Goal: Task Accomplishment & Management: Use online tool/utility

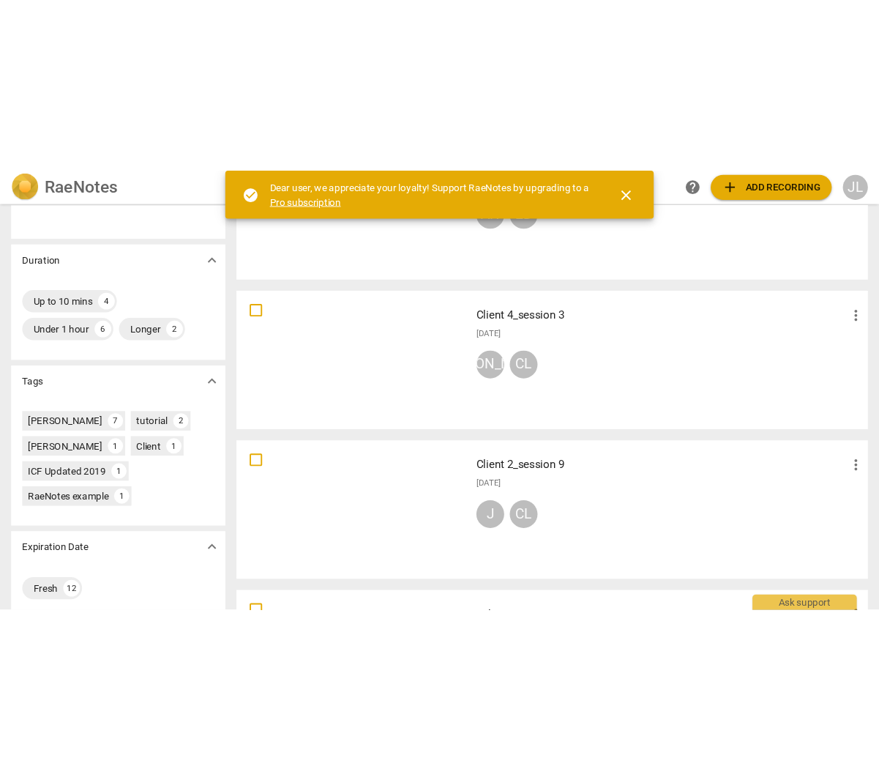
scroll to position [366, 0]
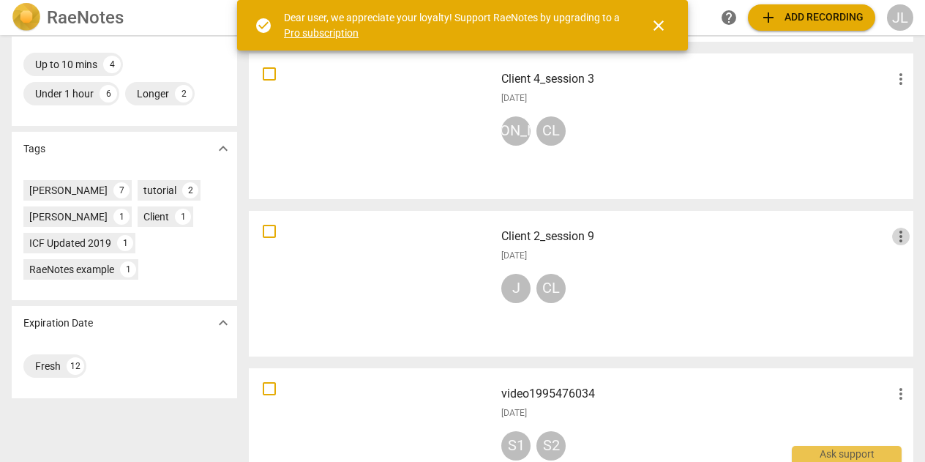
click at [894, 234] on span "more_vert" at bounding box center [901, 237] width 18 height 18
click at [753, 280] on div at bounding box center [462, 231] width 925 height 462
click at [520, 236] on h3 "Client 2_session 9" at bounding box center [696, 237] width 391 height 18
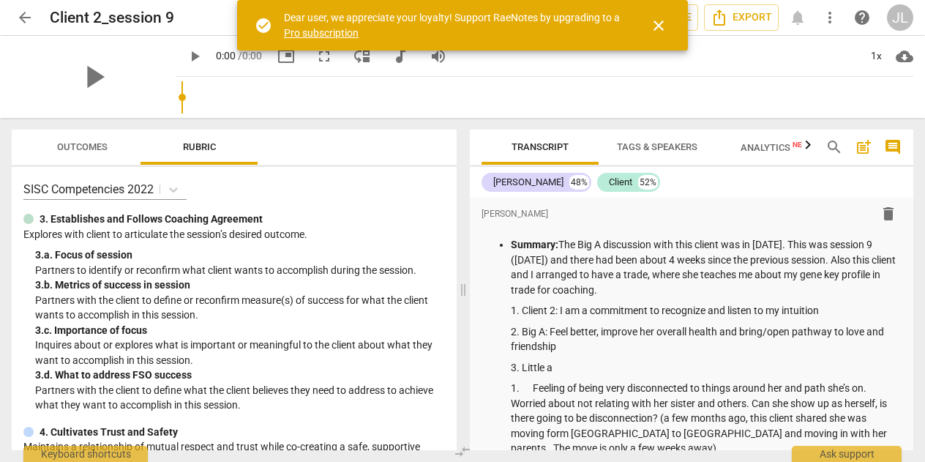
click at [654, 21] on span "close" at bounding box center [659, 26] width 18 height 18
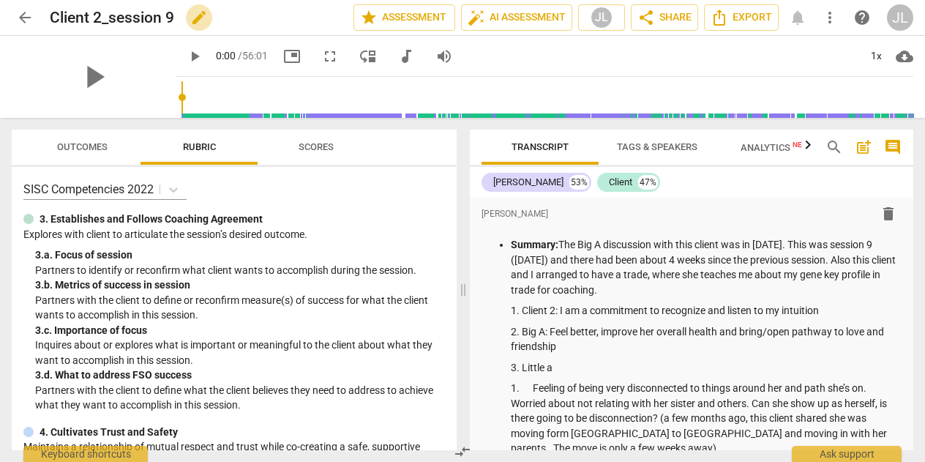
click at [201, 17] on span "edit" at bounding box center [199, 18] width 18 height 18
drag, startPoint x: 208, startPoint y: 18, endPoint x: -26, endPoint y: 20, distance: 233.5
click at [0, 0] on html "arrow_back Client 2_session 9 done clear star Assessment auto_fix_high AI Asses…" at bounding box center [462, 0] width 925 height 0
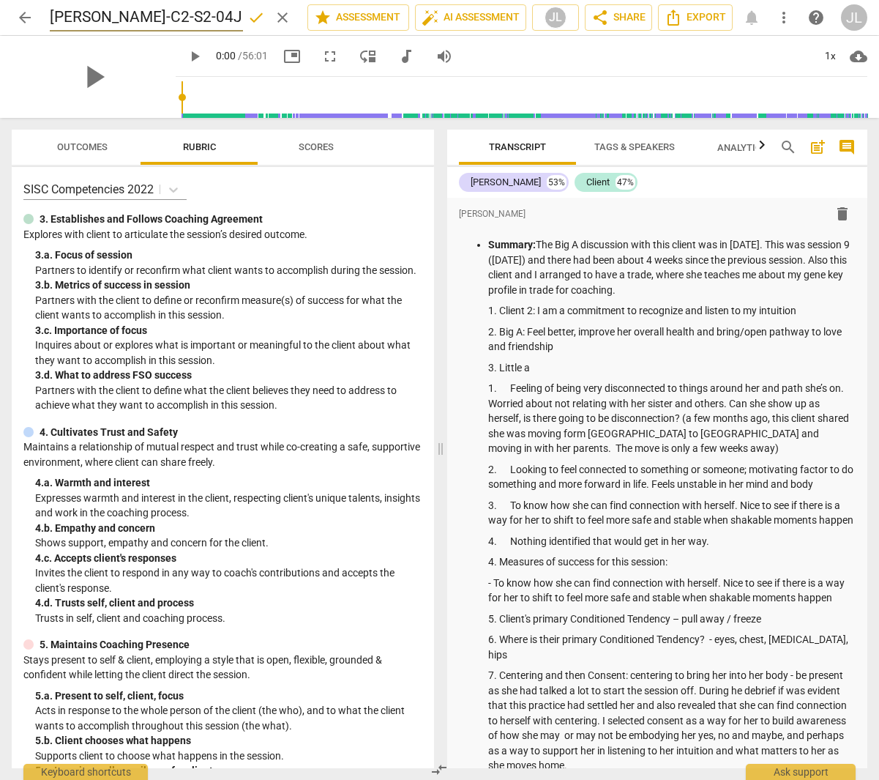
type input "[PERSON_NAME]-C2-S2-04Jun25"
click at [249, 16] on span "done" at bounding box center [256, 18] width 18 height 18
click at [278, 22] on span "edit" at bounding box center [283, 18] width 18 height 18
drag, startPoint x: 226, startPoint y: 15, endPoint x: 23, endPoint y: 18, distance: 203.6
click at [23, 18] on div "arrow_back [PERSON_NAME]-C2-S2-04Jun25 done clear star Assessment auto_fix_high…" at bounding box center [440, 18] width 856 height 28
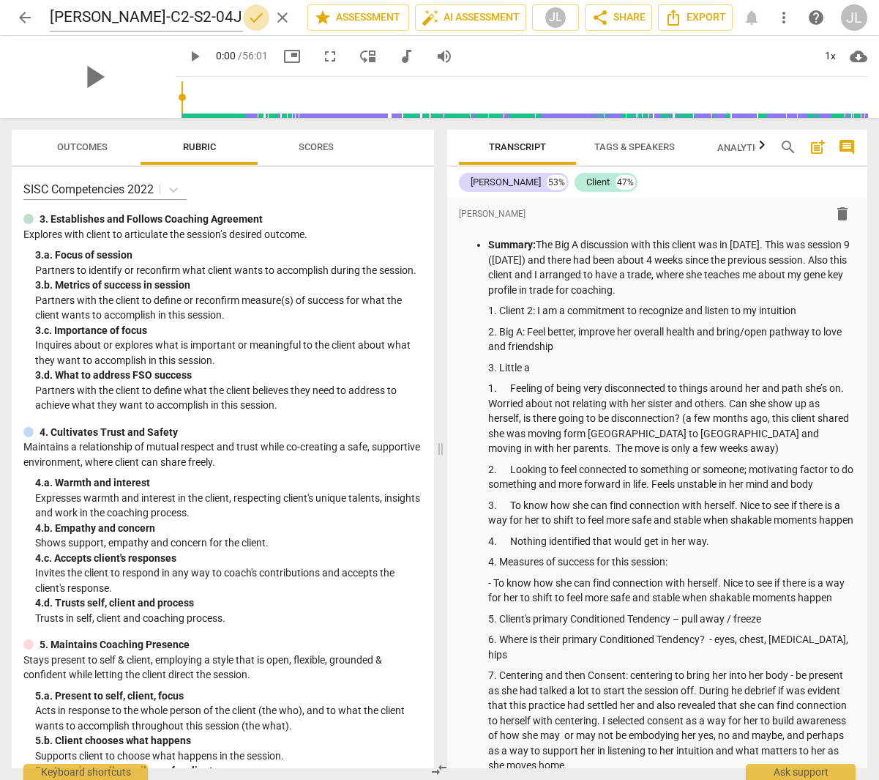
click at [252, 19] on span "done" at bounding box center [256, 18] width 18 height 18
click at [275, 18] on span "edit" at bounding box center [283, 18] width 18 height 18
click at [153, 15] on input "[PERSON_NAME]-C2-S2-04Jun25" at bounding box center [146, 18] width 193 height 28
type input "[PERSON_NAME]-C2-S9-04Jun25"
click at [250, 15] on span "done" at bounding box center [256, 18] width 18 height 18
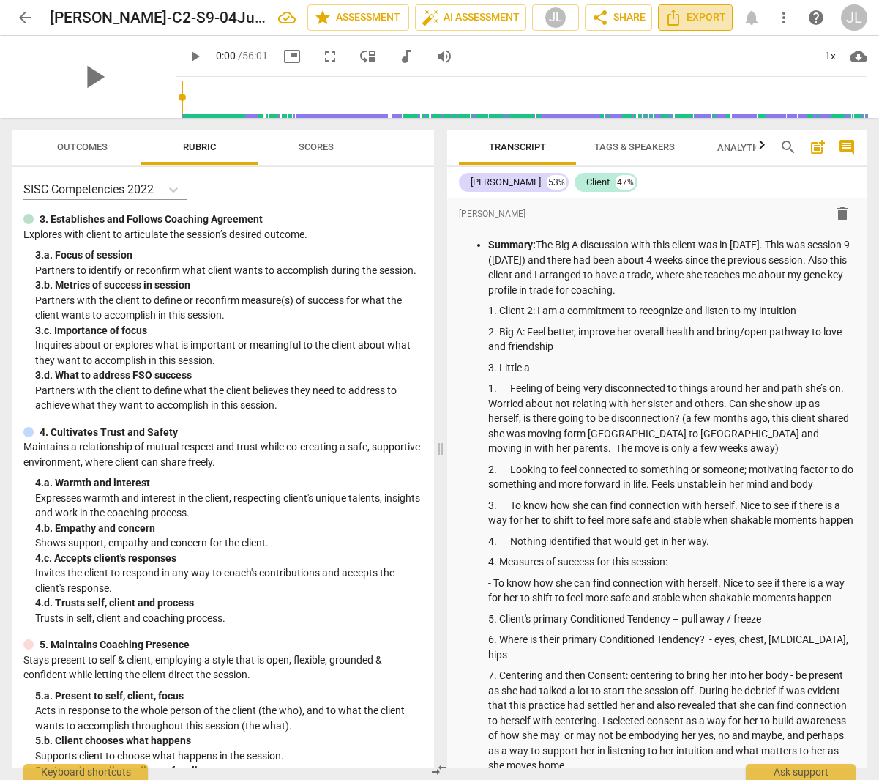
click at [685, 21] on span "Export" at bounding box center [695, 18] width 61 height 18
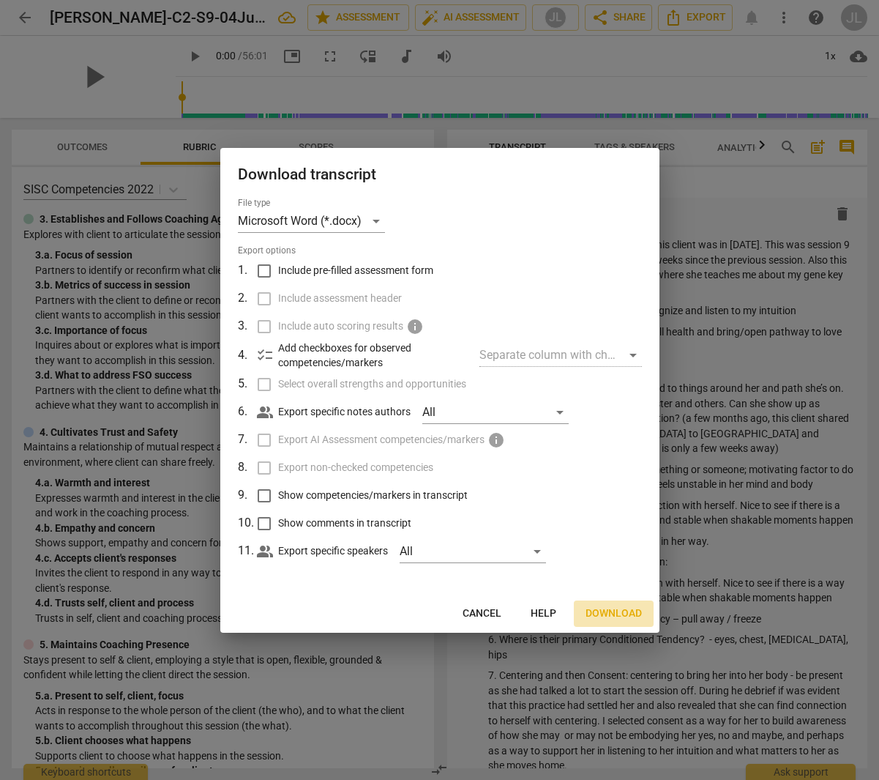
click at [619, 461] on span "Download" at bounding box center [614, 613] width 56 height 15
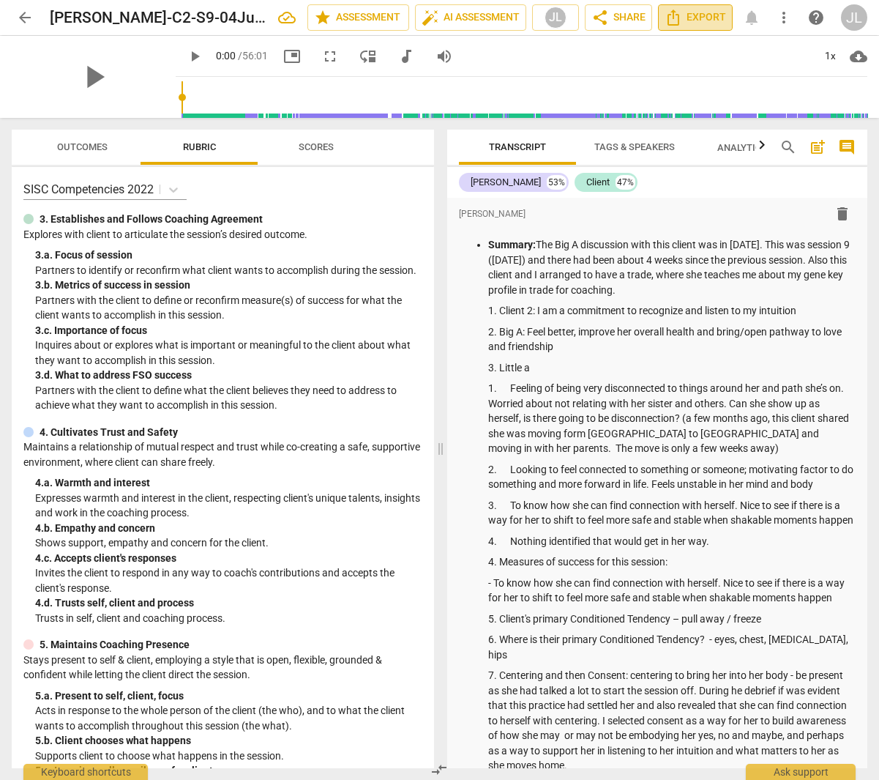
click at [680, 23] on icon "Export" at bounding box center [674, 18] width 18 height 18
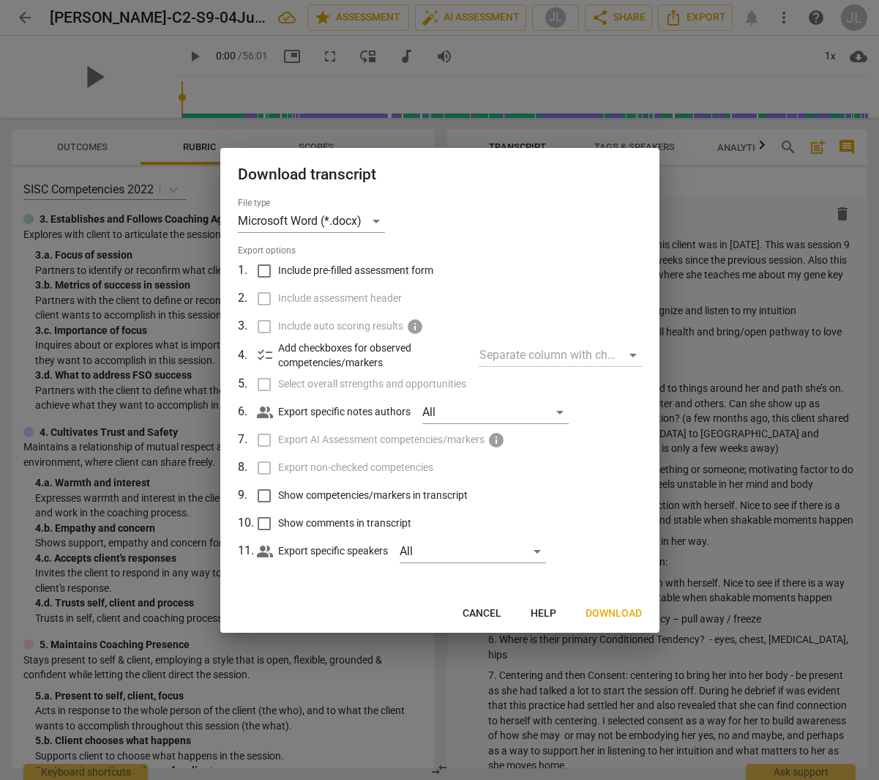
click at [598, 357] on div "Separate column with check marks" at bounding box center [561, 354] width 162 height 23
click at [635, 350] on div "Separate column with check marks" at bounding box center [561, 354] width 162 height 23
click at [633, 461] on span "Download" at bounding box center [614, 613] width 56 height 15
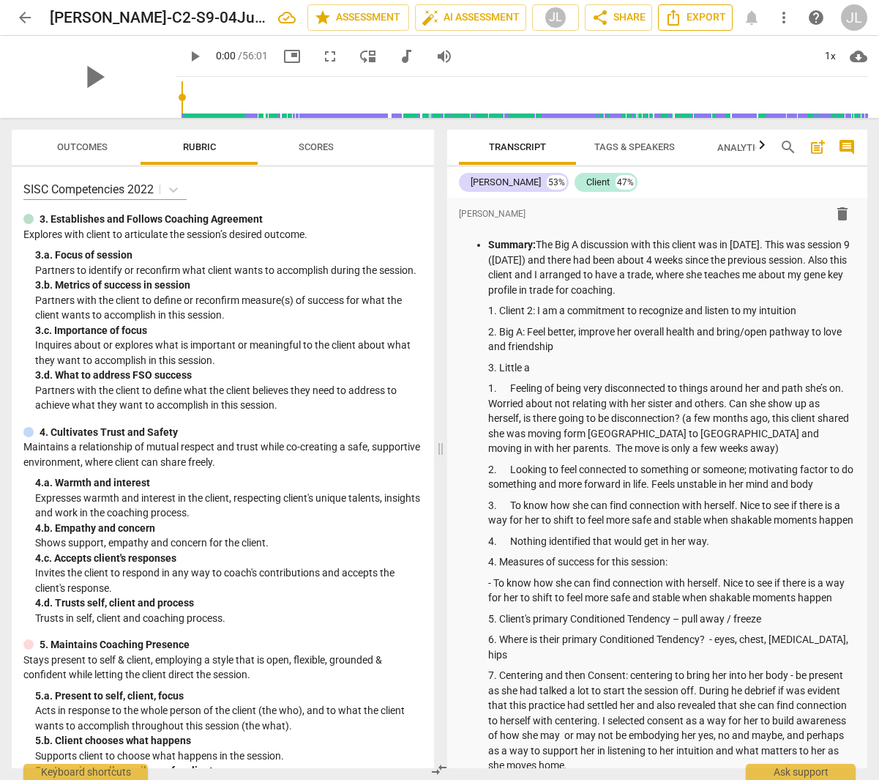
click at [697, 18] on span "Export" at bounding box center [695, 18] width 61 height 18
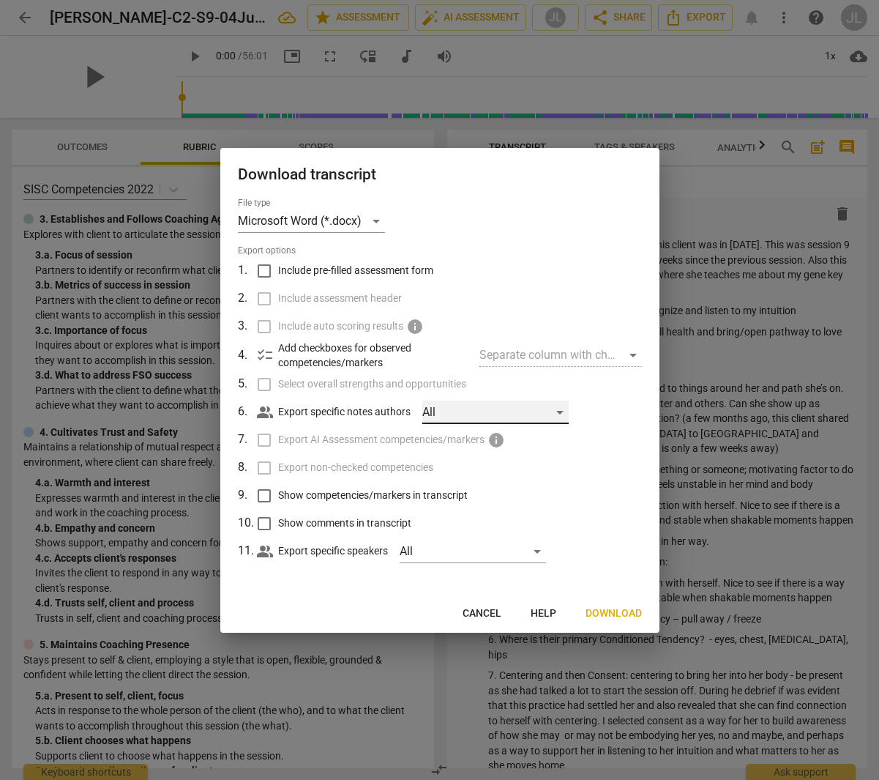
click at [444, 413] on div "All" at bounding box center [495, 411] width 146 height 23
click at [381, 461] on div at bounding box center [439, 390] width 879 height 780
click at [425, 461] on div "All" at bounding box center [473, 551] width 146 height 23
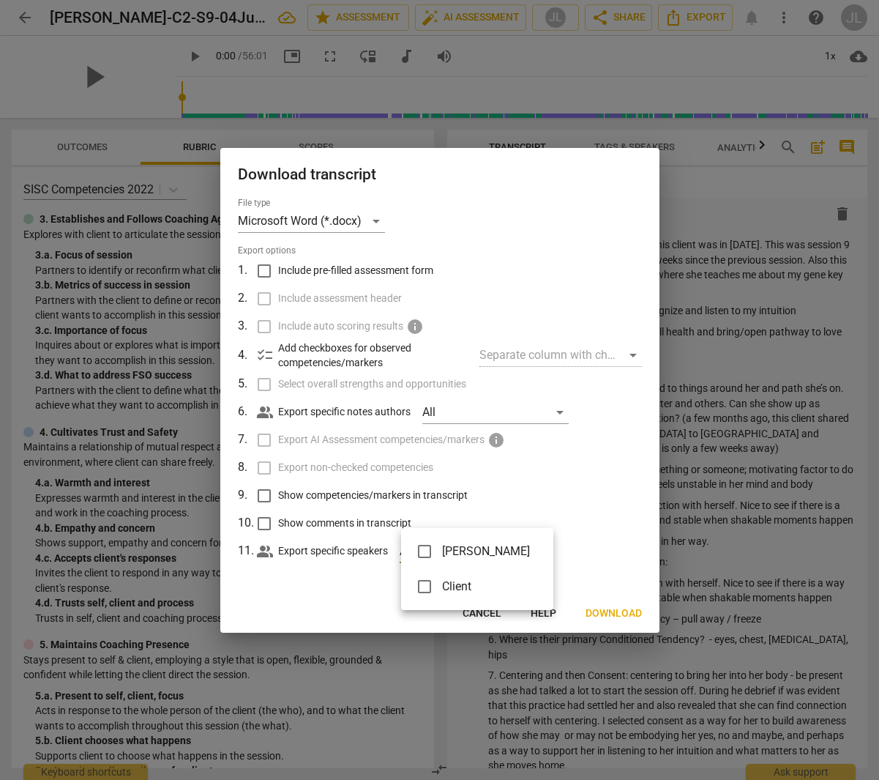
click at [621, 461] on div at bounding box center [439, 390] width 879 height 780
click at [477, 461] on span "Cancel" at bounding box center [482, 613] width 39 height 15
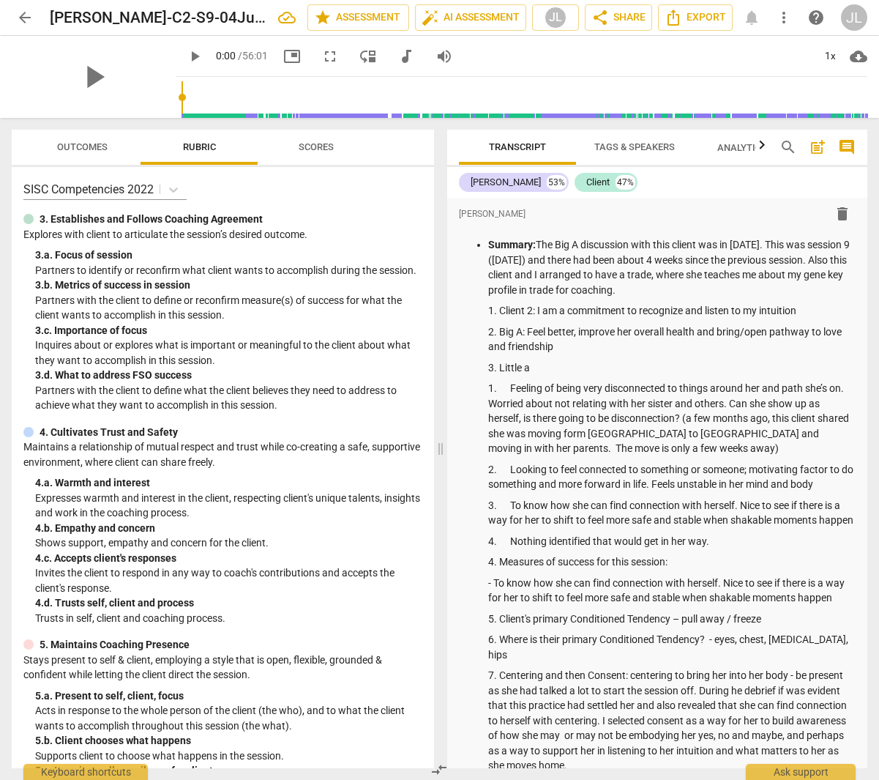
click at [623, 144] on span "Tags & Speakers" at bounding box center [634, 146] width 81 height 11
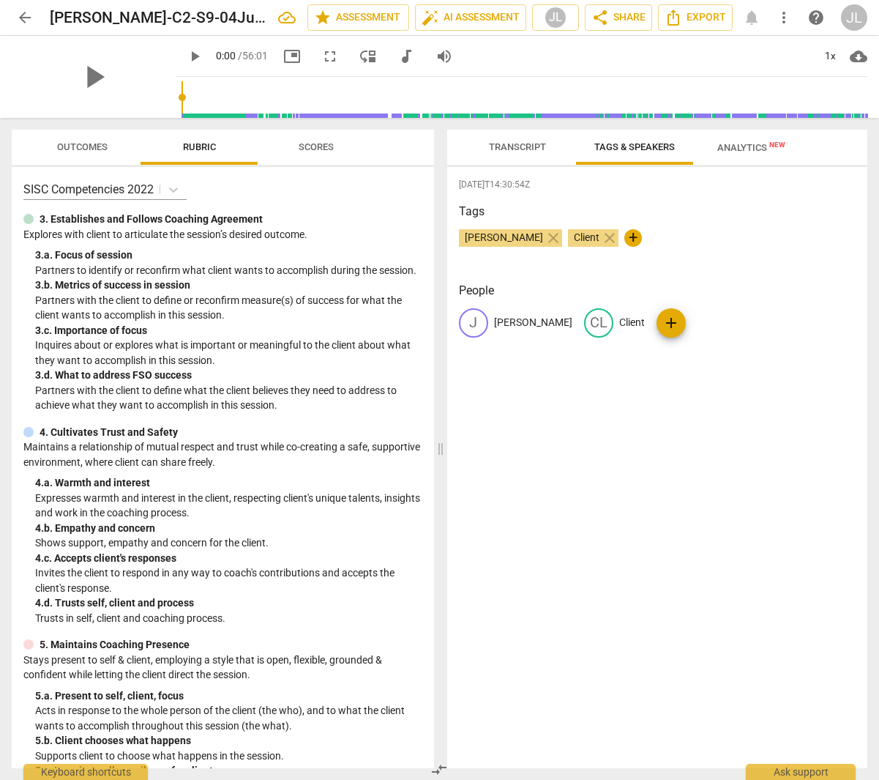
click at [738, 146] on span "Analytics New" at bounding box center [751, 147] width 68 height 11
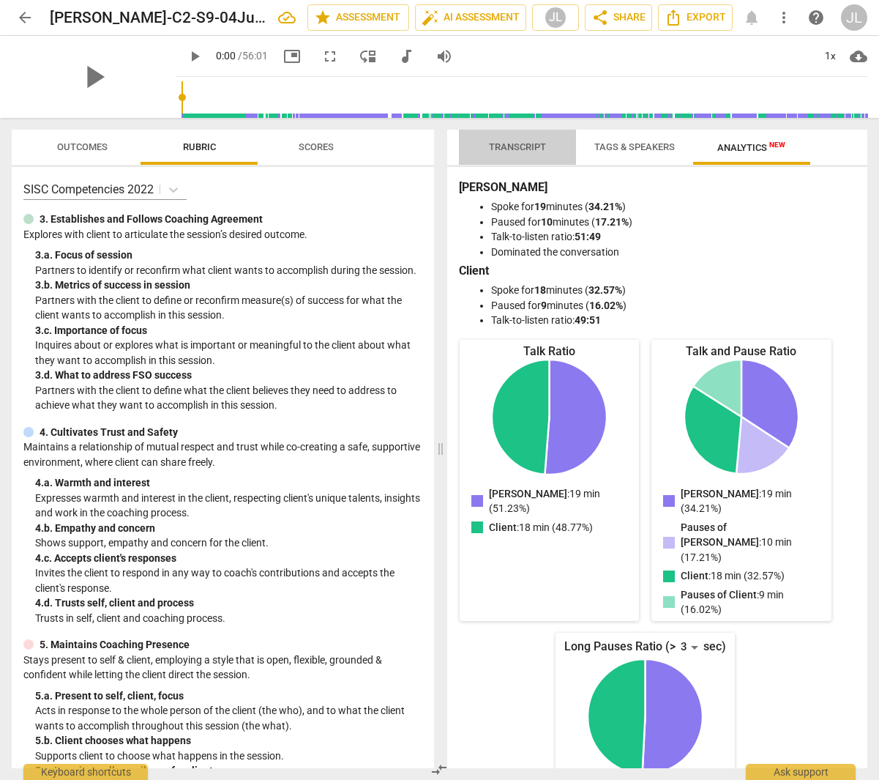
click at [499, 148] on span "Transcript" at bounding box center [517, 146] width 57 height 11
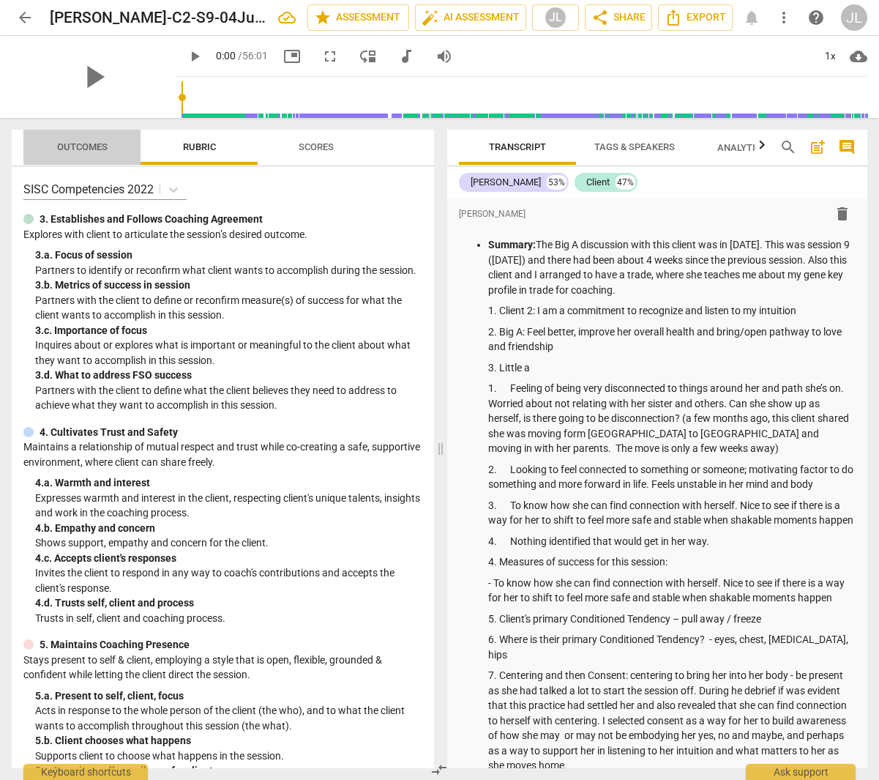
click at [65, 149] on span "Outcomes" at bounding box center [82, 146] width 51 height 11
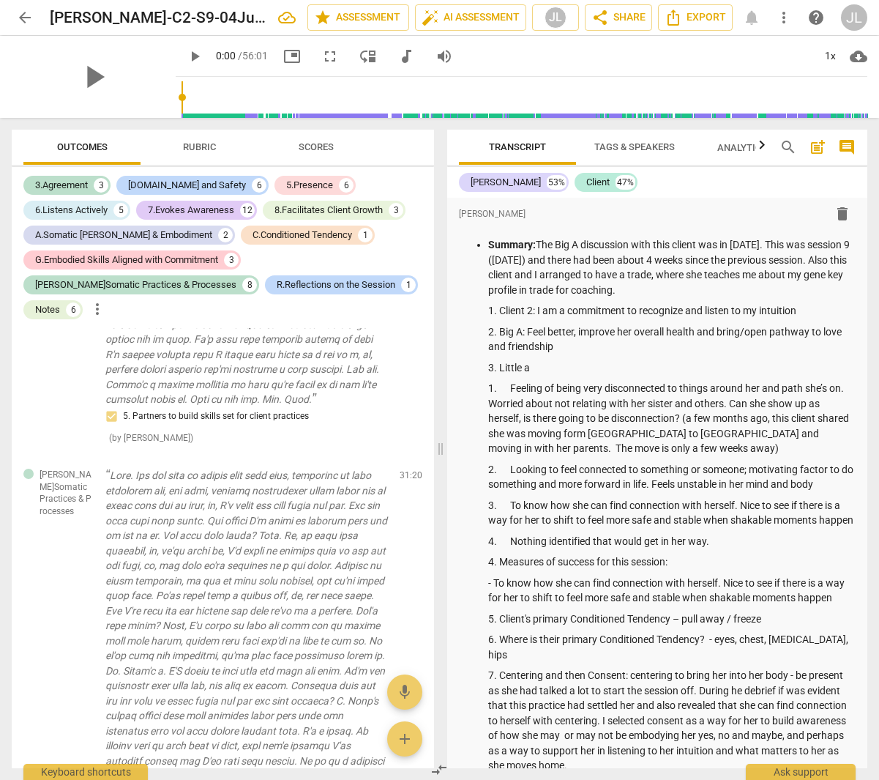
scroll to position [5344, 0]
